Goal: Transaction & Acquisition: Purchase product/service

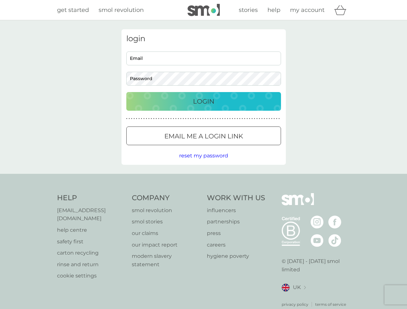
click at [342, 10] on icon "basket" at bounding box center [340, 10] width 12 height 10
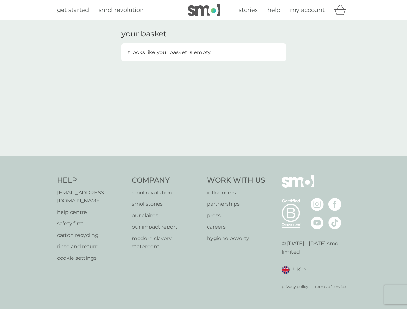
click at [203, 156] on div "your basket It looks like your basket is empty." at bounding box center [203, 88] width 407 height 136
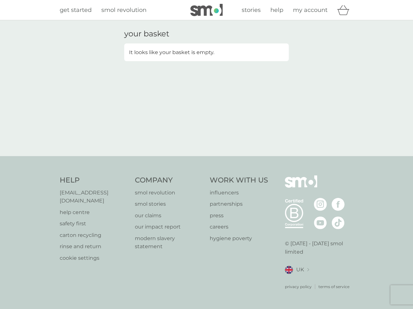
click at [294, 280] on div "privacy policy terms of service" at bounding box center [319, 282] width 69 height 16
